Goal: Information Seeking & Learning: Learn about a topic

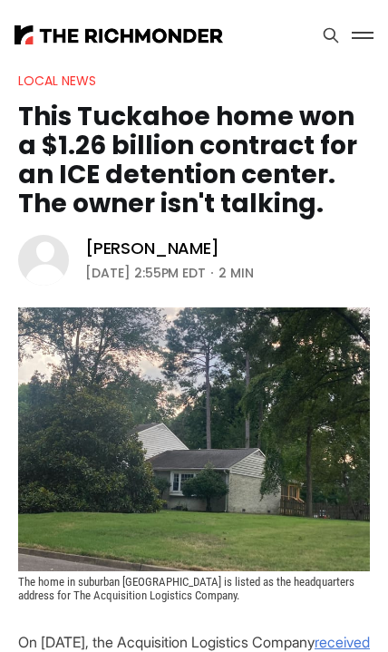
click at [375, 41] on button at bounding box center [362, 35] width 27 height 27
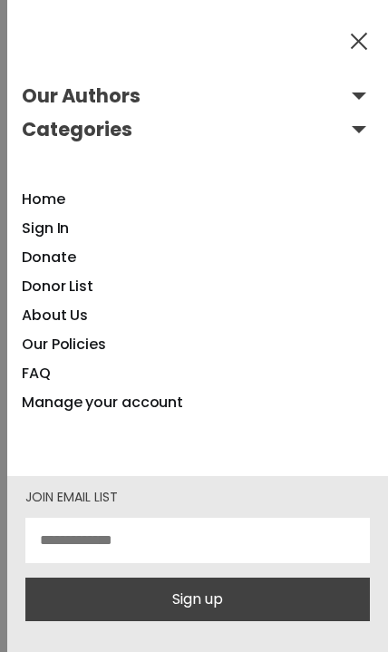
click at [362, 134] on button "Categories" at bounding box center [198, 129] width 352 height 29
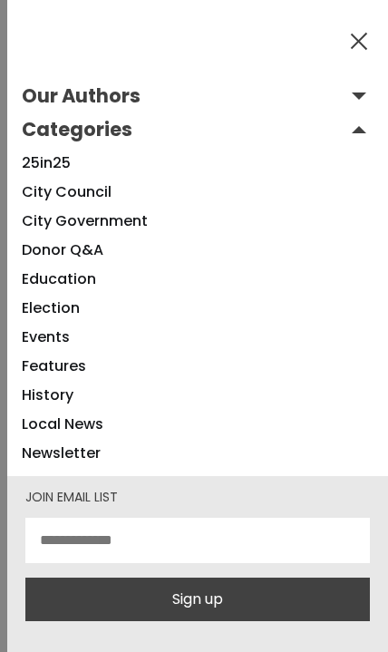
click at [85, 421] on link "Local News" at bounding box center [63, 424] width 82 height 21
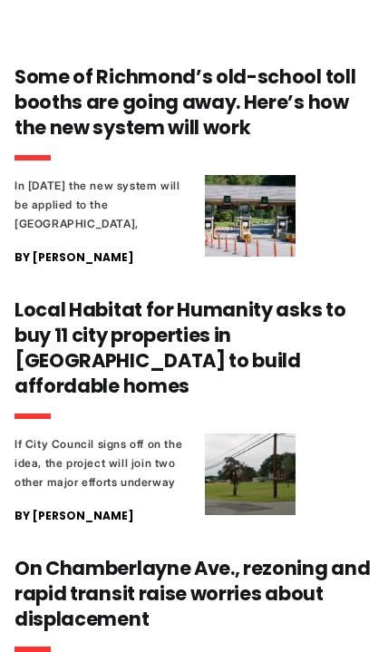
scroll to position [644, 0]
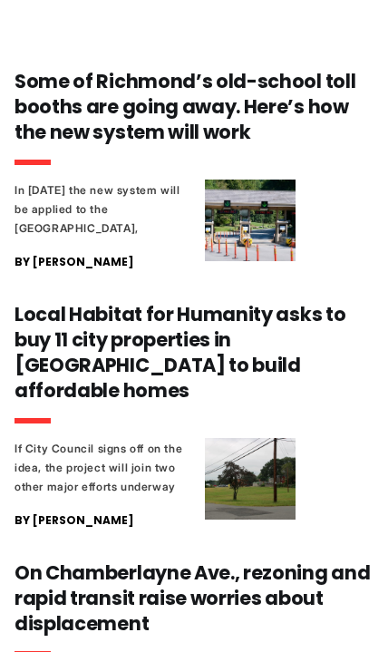
click at [38, 140] on h3 "Some of Richmond’s old-school toll booths are going away. Here’s how the new sy…" at bounding box center [194, 107] width 359 height 76
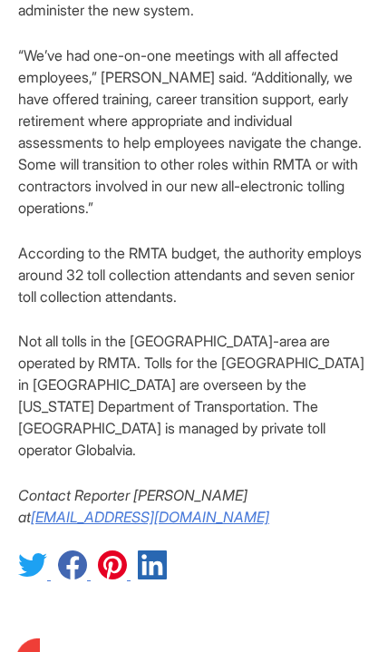
scroll to position [3492, 0]
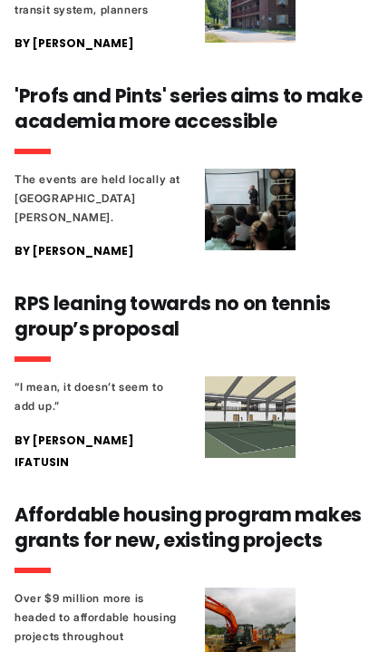
scroll to position [1355, 0]
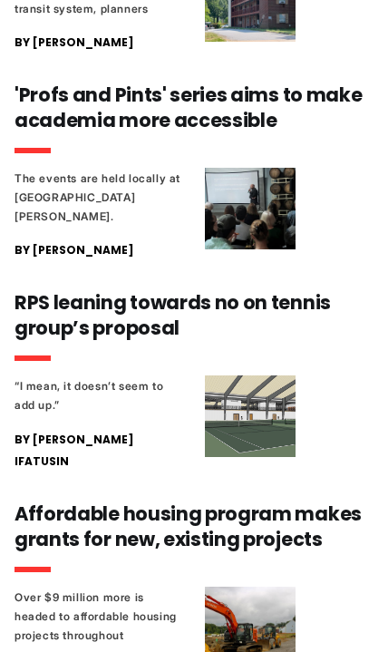
click at [302, 518] on h3 "Affordable housing program makes grants for new, existing projects" at bounding box center [194, 527] width 359 height 51
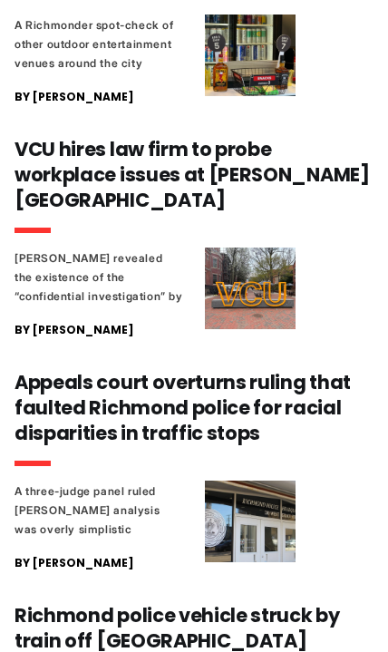
scroll to position [3076, 0]
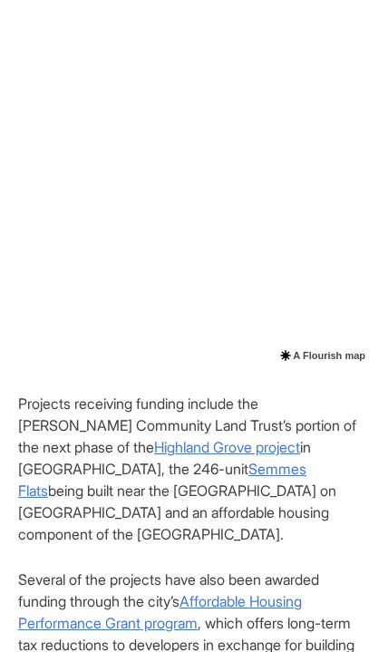
scroll to position [1168, 0]
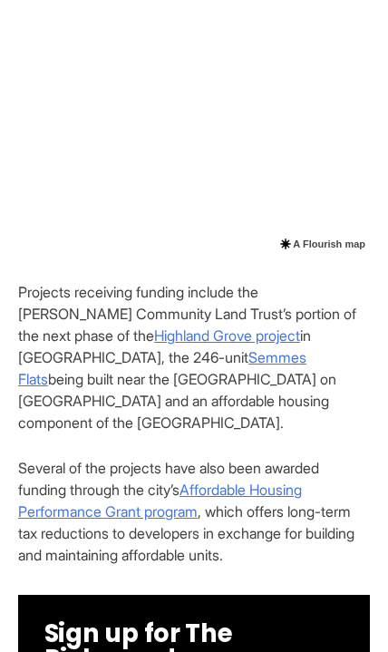
scroll to position [1427, 0]
